Goal: Information Seeking & Learning: Learn about a topic

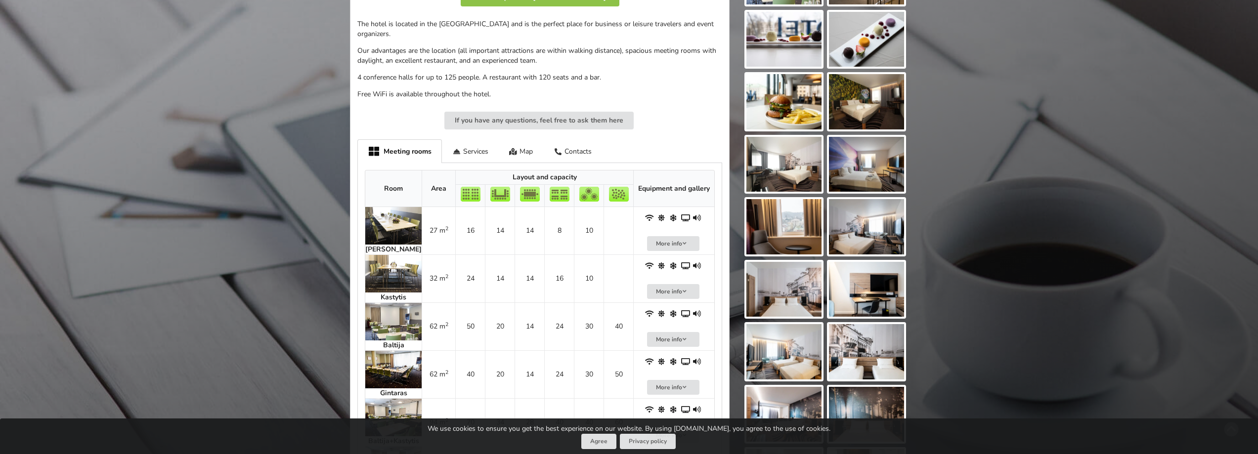
scroll to position [330, 0]
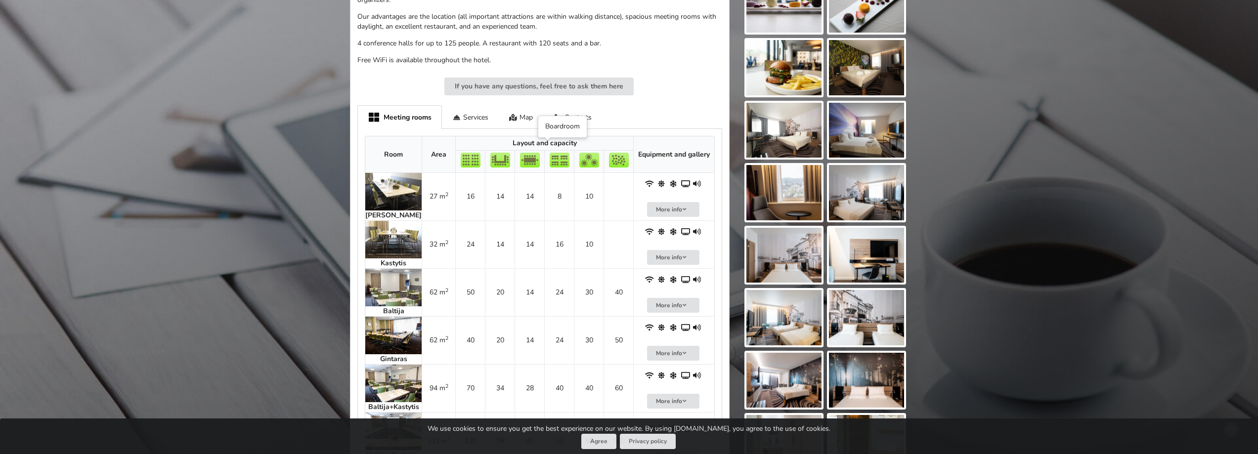
click at [540, 153] on img at bounding box center [530, 160] width 20 height 15
click at [408, 177] on img at bounding box center [393, 192] width 56 height 38
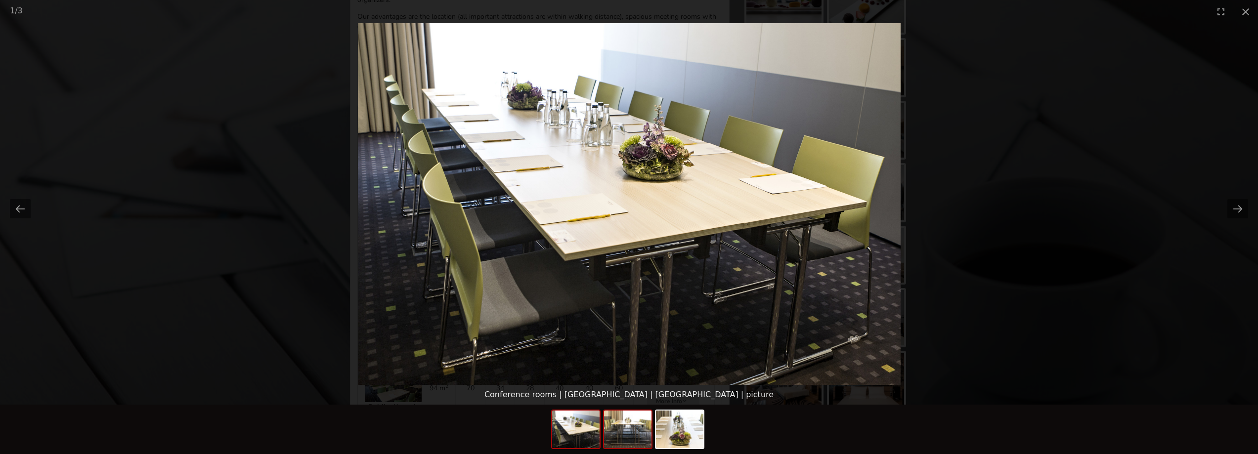
click at [634, 437] on img at bounding box center [627, 430] width 47 height 38
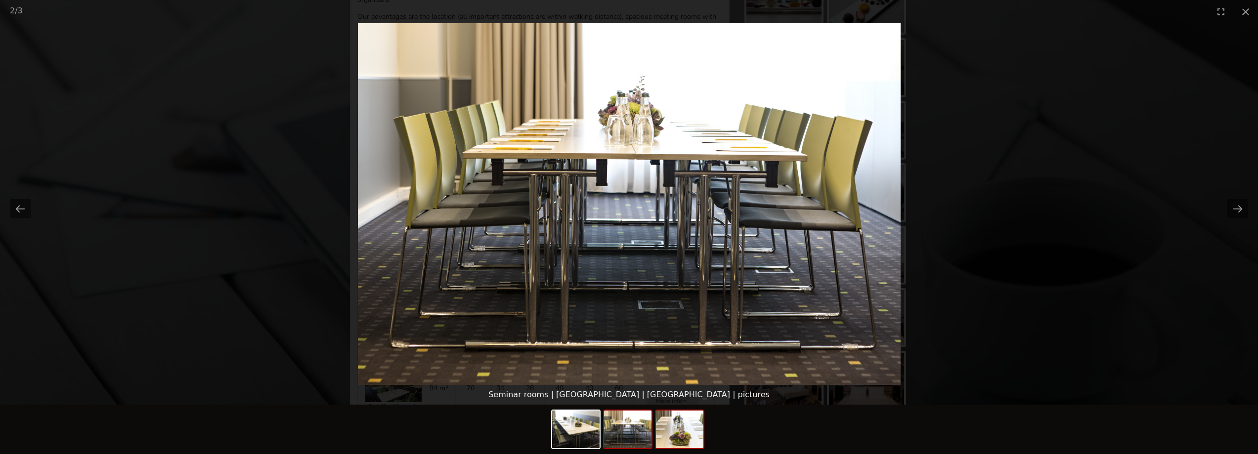
click at [691, 435] on img at bounding box center [679, 430] width 47 height 38
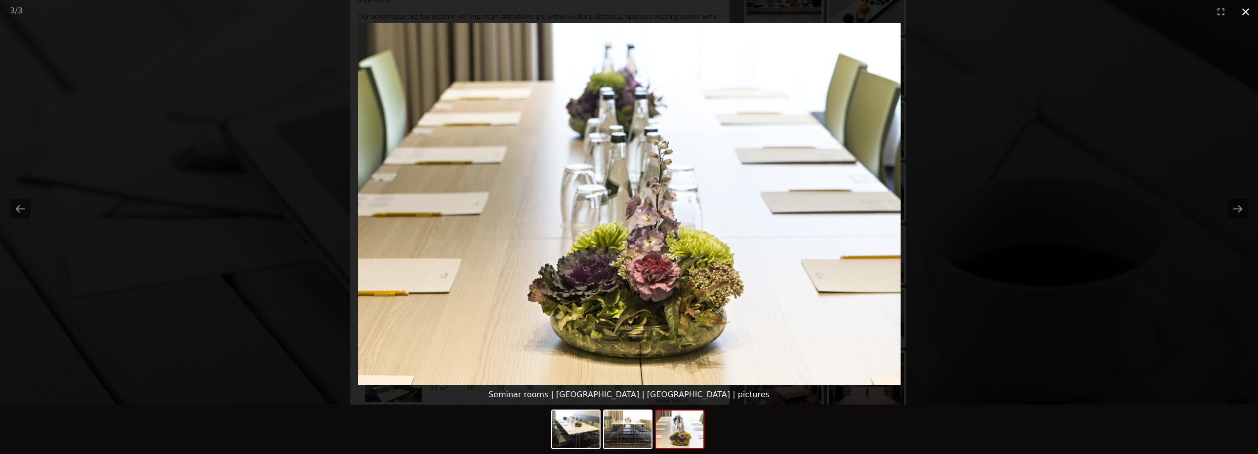
click at [1249, 10] on button "Close gallery" at bounding box center [1245, 11] width 25 height 23
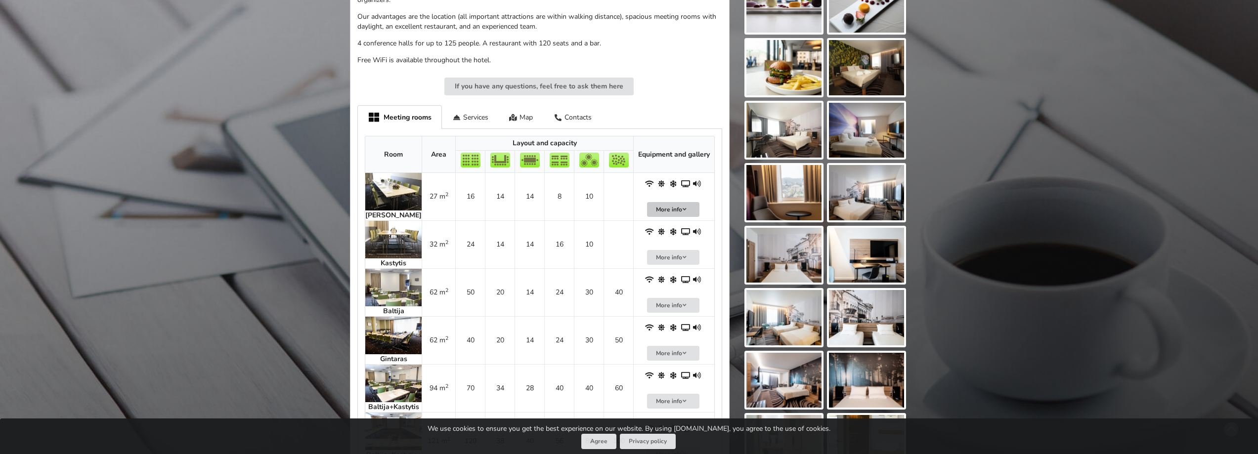
click at [677, 202] on button "More info" at bounding box center [673, 209] width 52 height 15
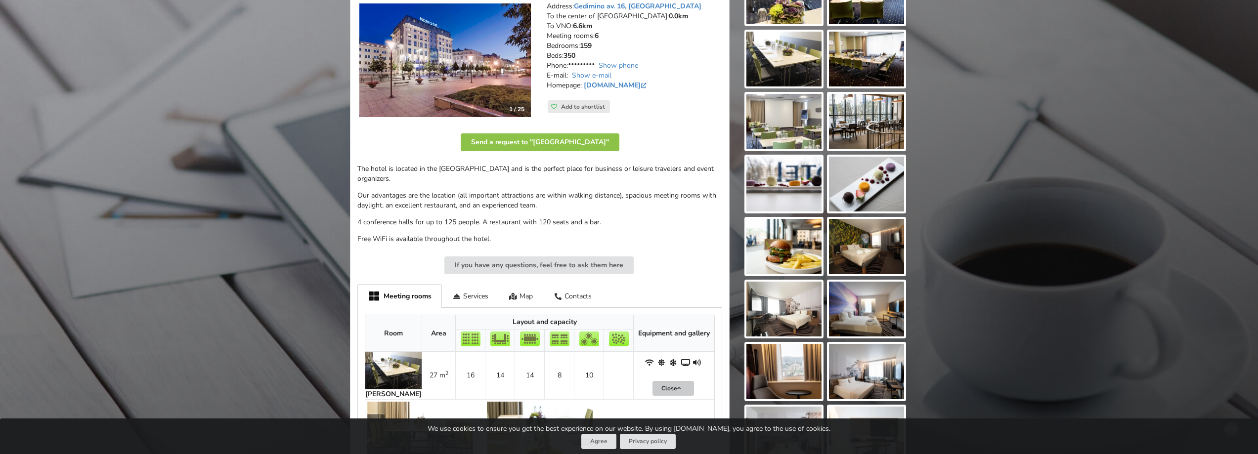
scroll to position [0, 0]
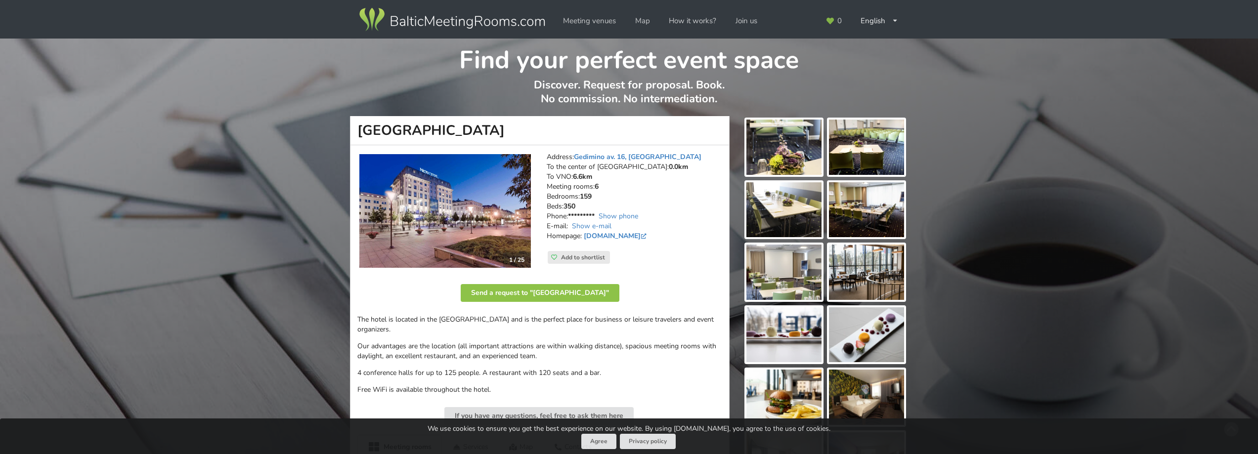
drag, startPoint x: 360, startPoint y: 129, endPoint x: 518, endPoint y: 135, distance: 157.3
click at [518, 135] on h1 "[GEOGRAPHIC_DATA]" at bounding box center [540, 130] width 380 height 29
drag, startPoint x: 472, startPoint y: 131, endPoint x: 679, endPoint y: 269, distance: 248.1
click at [687, 275] on div "Address: [STREET_ADDRESS] To the center of [GEOGRAPHIC_DATA]: 0.0km To VNO: 6.6…" at bounding box center [634, 210] width 189 height 131
click at [608, 235] on link "[DOMAIN_NAME]" at bounding box center [616, 235] width 65 height 9
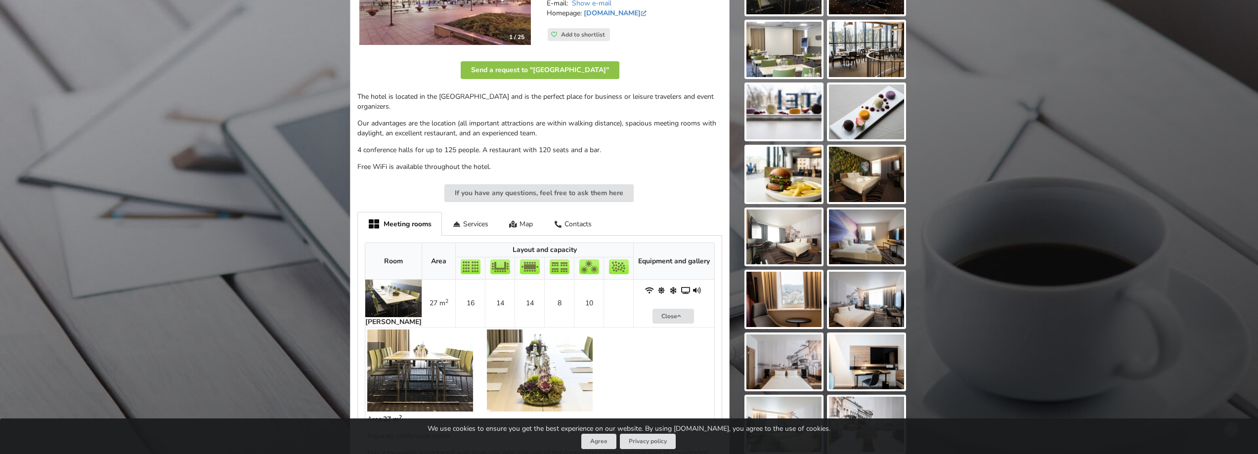
scroll to position [247, 0]
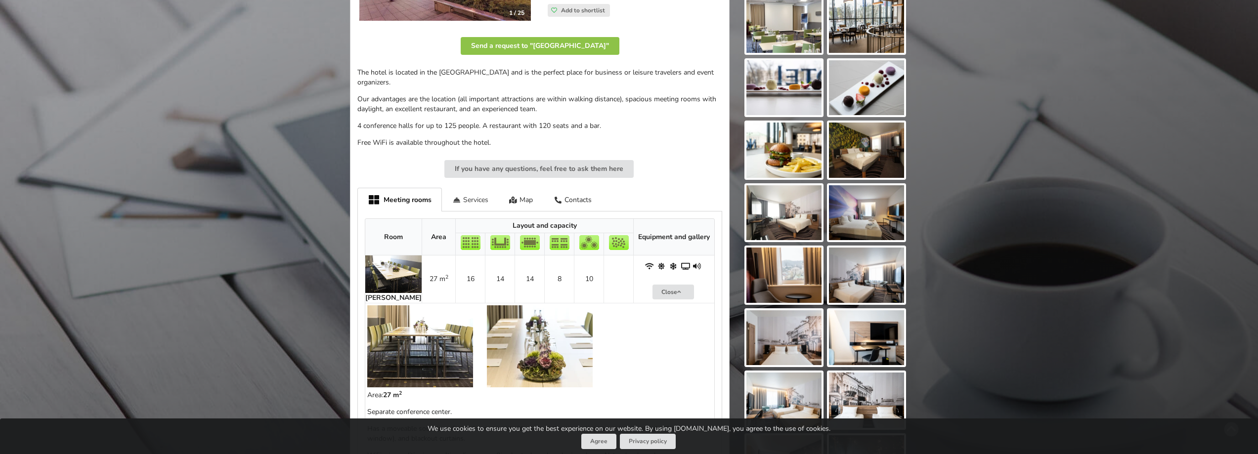
click at [472, 190] on div "Services" at bounding box center [470, 199] width 57 height 23
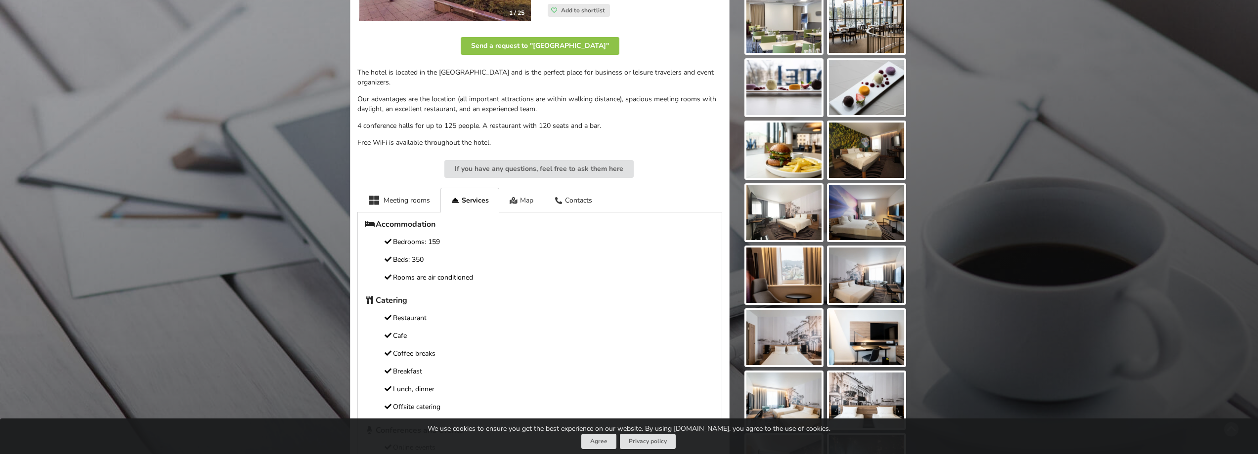
click at [528, 188] on div "Map" at bounding box center [521, 200] width 45 height 24
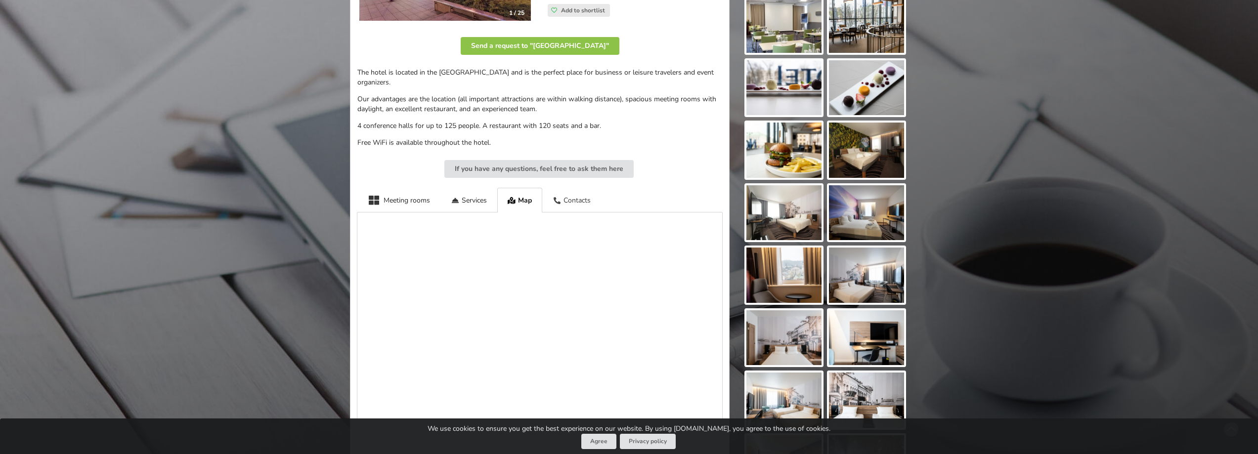
click at [584, 188] on div "Contacts" at bounding box center [571, 200] width 59 height 24
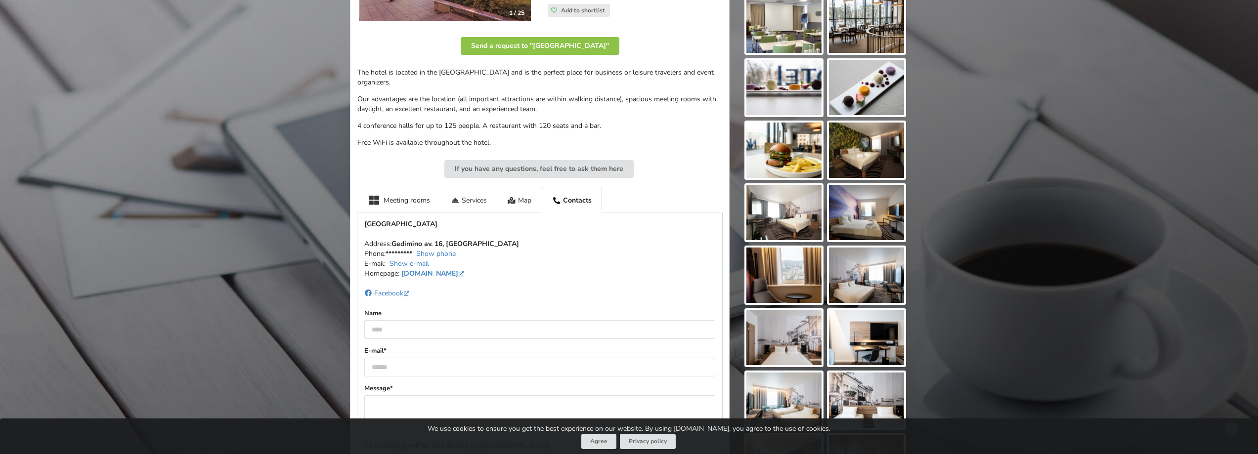
click at [478, 188] on div "Services" at bounding box center [468, 200] width 57 height 24
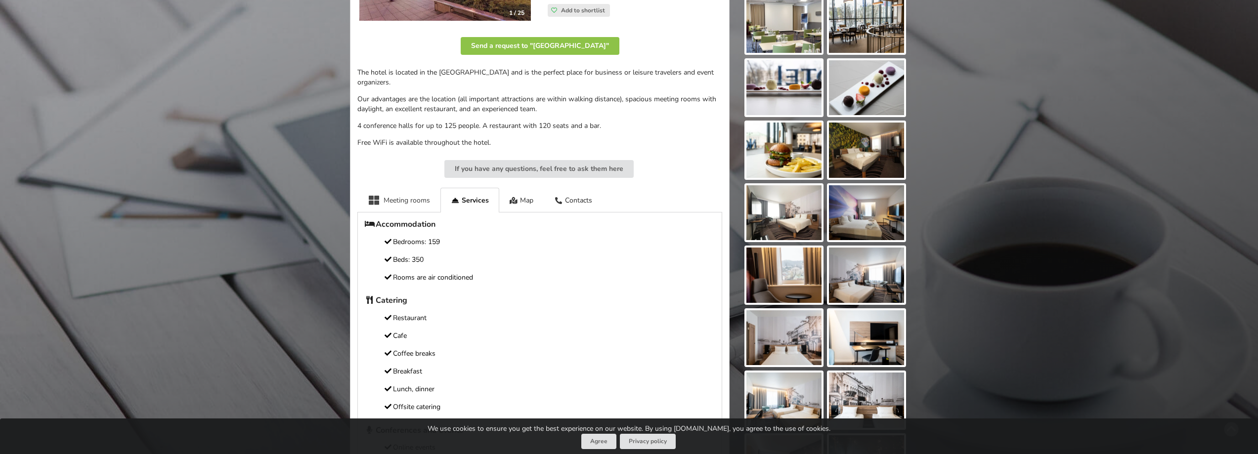
click at [400, 191] on div "Meeting rooms" at bounding box center [398, 200] width 83 height 24
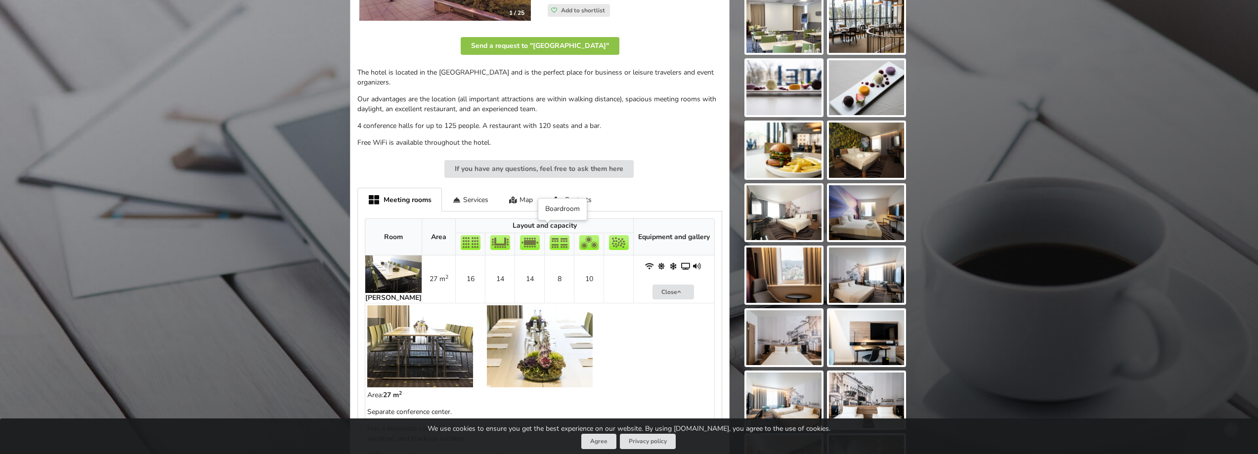
click at [540, 235] on img at bounding box center [530, 242] width 20 height 15
click at [544, 269] on td "14" at bounding box center [530, 279] width 30 height 47
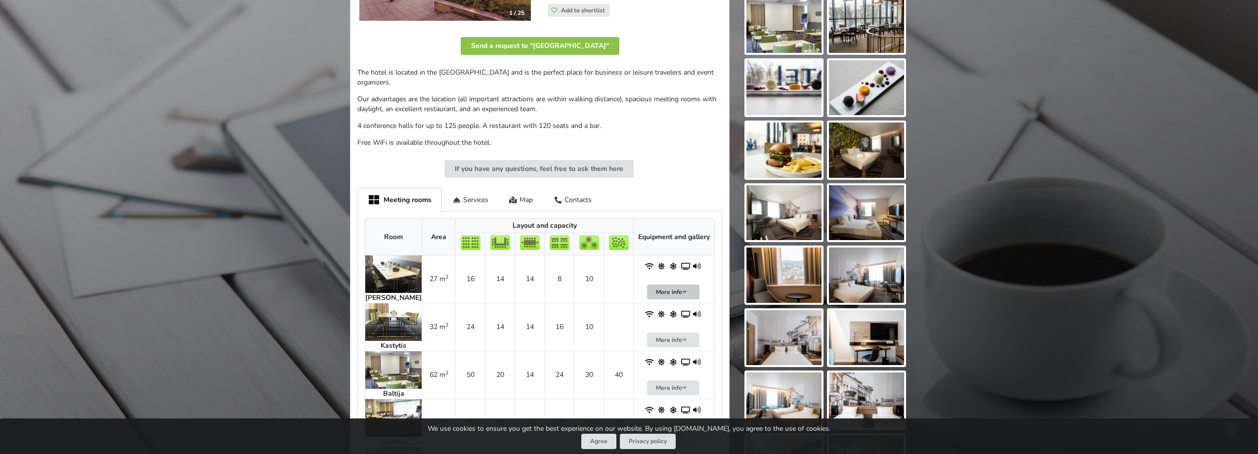
click at [679, 285] on button "More info" at bounding box center [673, 292] width 52 height 15
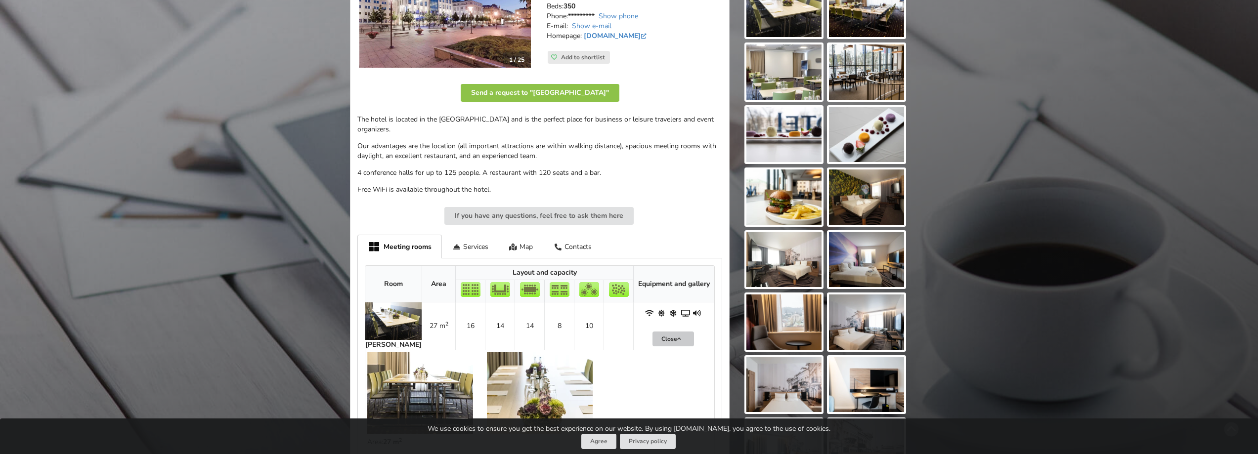
scroll to position [83, 0]
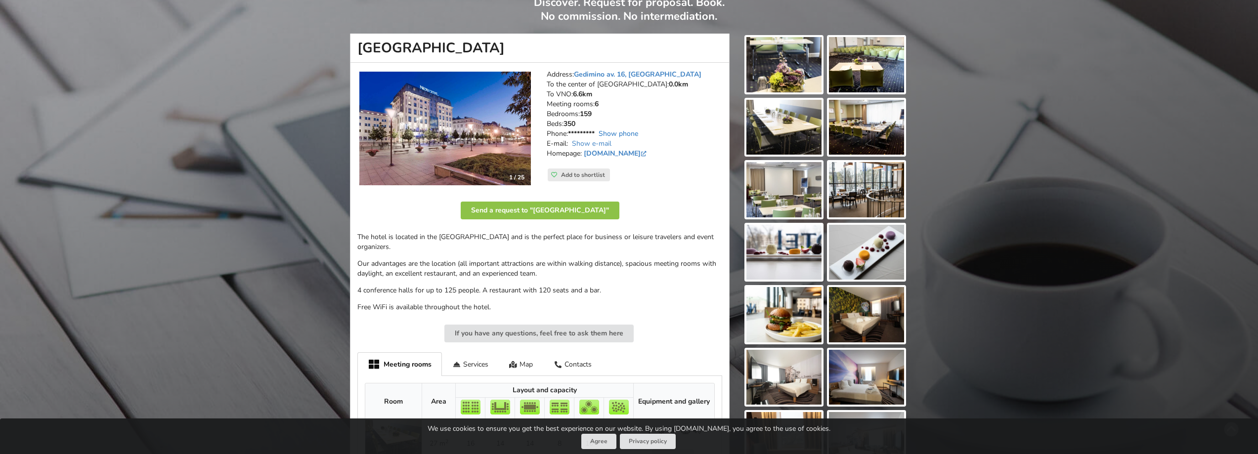
click at [622, 133] on link "Show phone" at bounding box center [619, 133] width 40 height 9
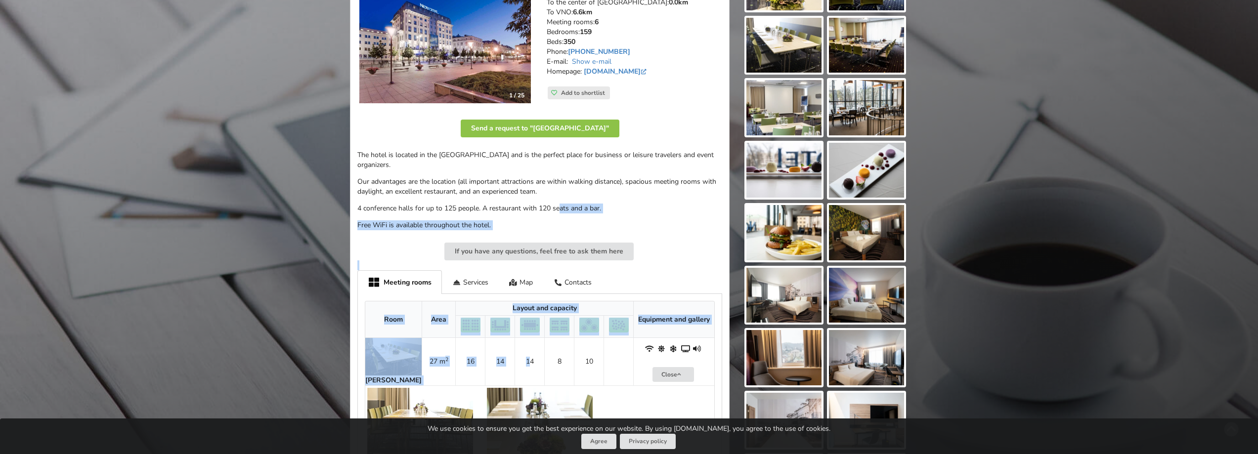
click at [562, 187] on div "The hotel is located in the [GEOGRAPHIC_DATA] and is the perfect place for busi…" at bounding box center [539, 190] width 365 height 80
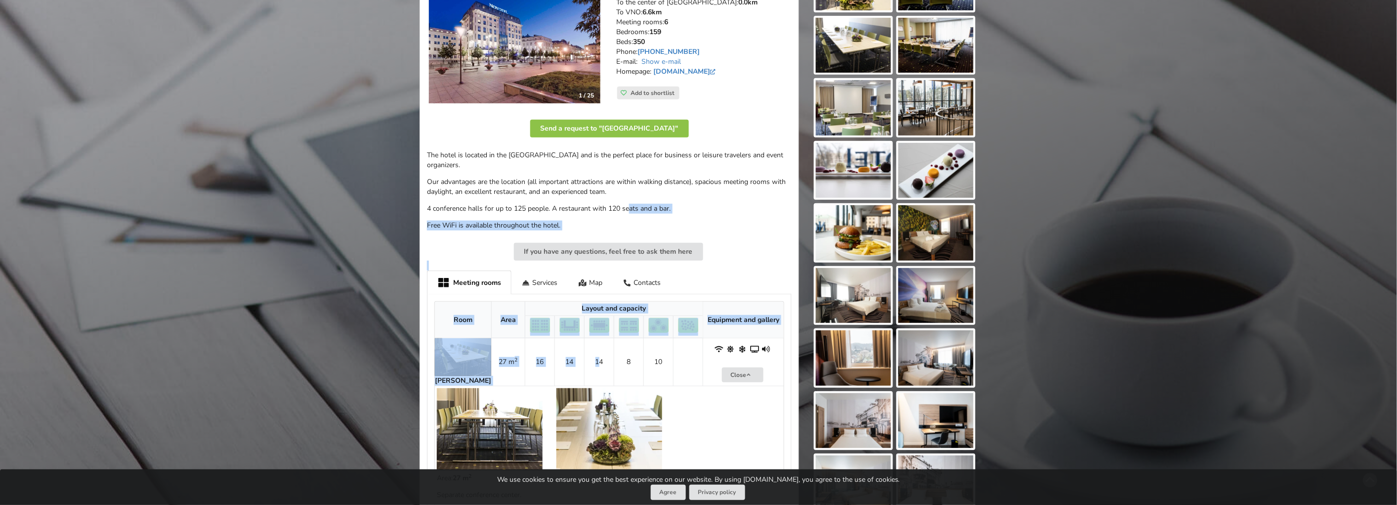
click at [724, 220] on p "Free WiFi is available throughout the hotel." at bounding box center [609, 225] width 365 height 10
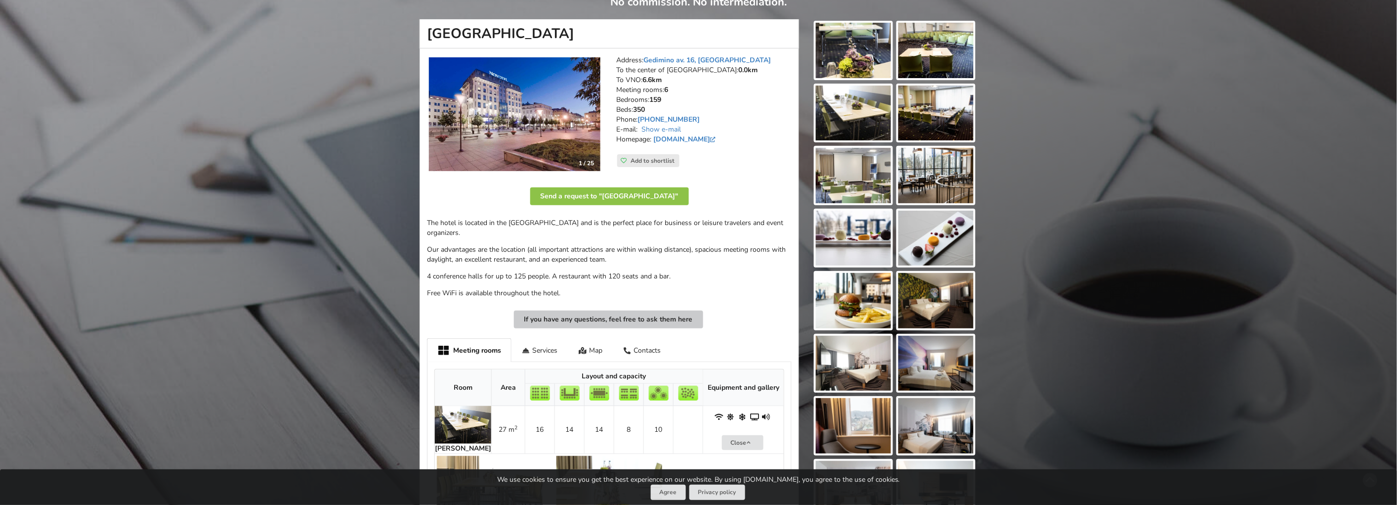
scroll to position [73, 0]
